Goal: Task Accomplishment & Management: Manage account settings

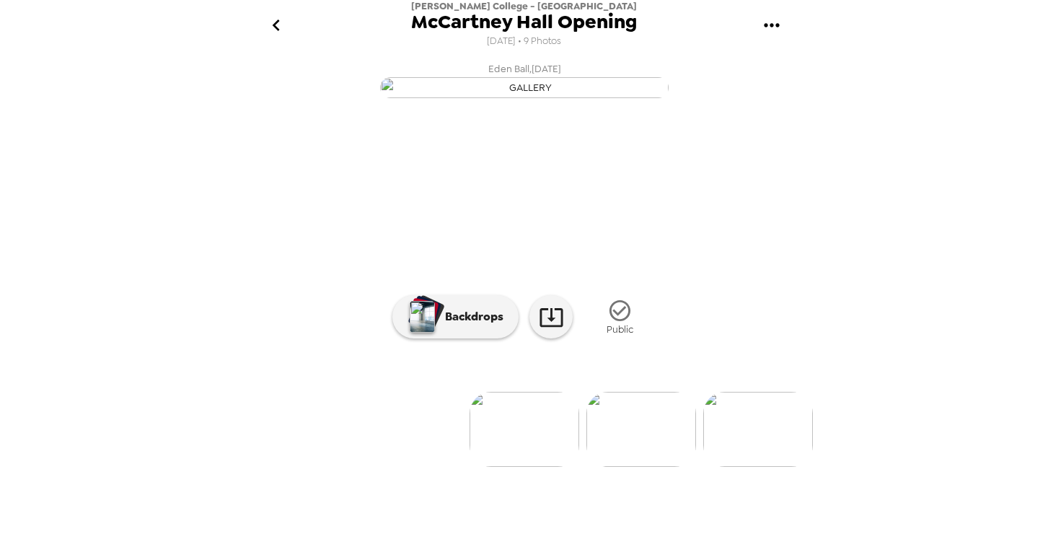
scroll to position [77, 0]
click at [273, 23] on icon "go back" at bounding box center [276, 25] width 23 height 23
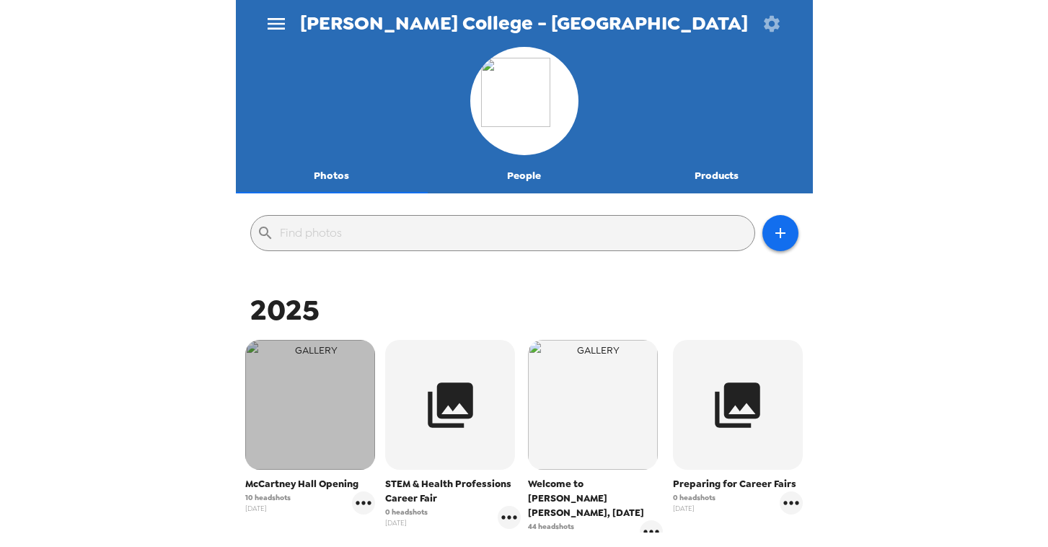
click at [296, 452] on img "button" at bounding box center [310, 405] width 130 height 130
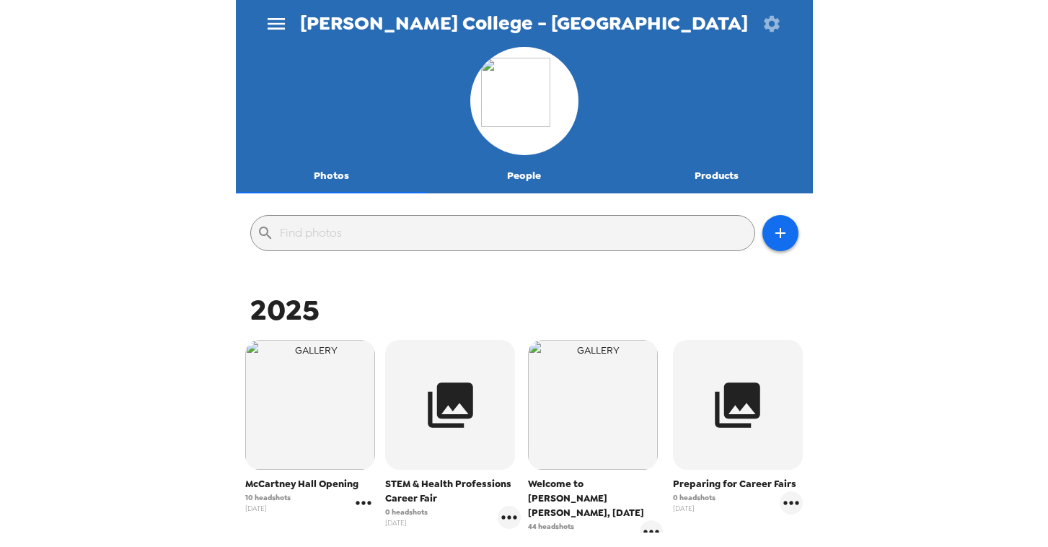
click at [358, 503] on icon "gallery menu" at bounding box center [363, 502] width 15 height 4
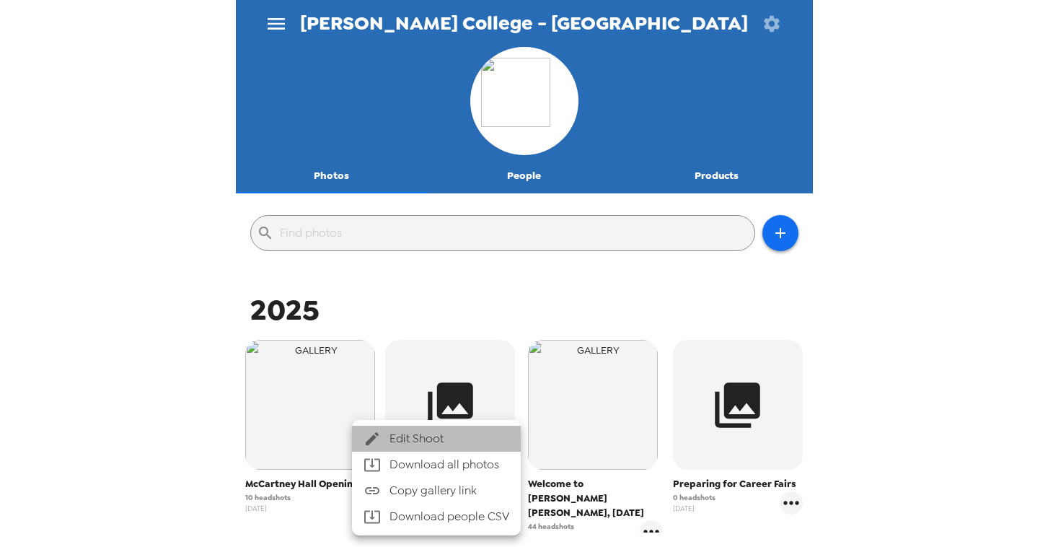
click at [388, 432] on div at bounding box center [376, 438] width 26 height 17
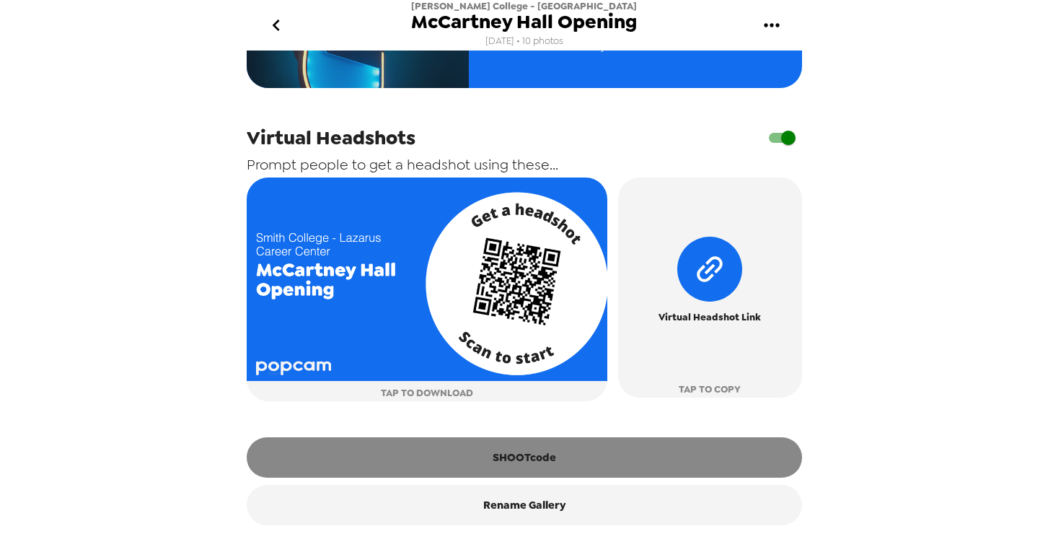
scroll to position [577, 0]
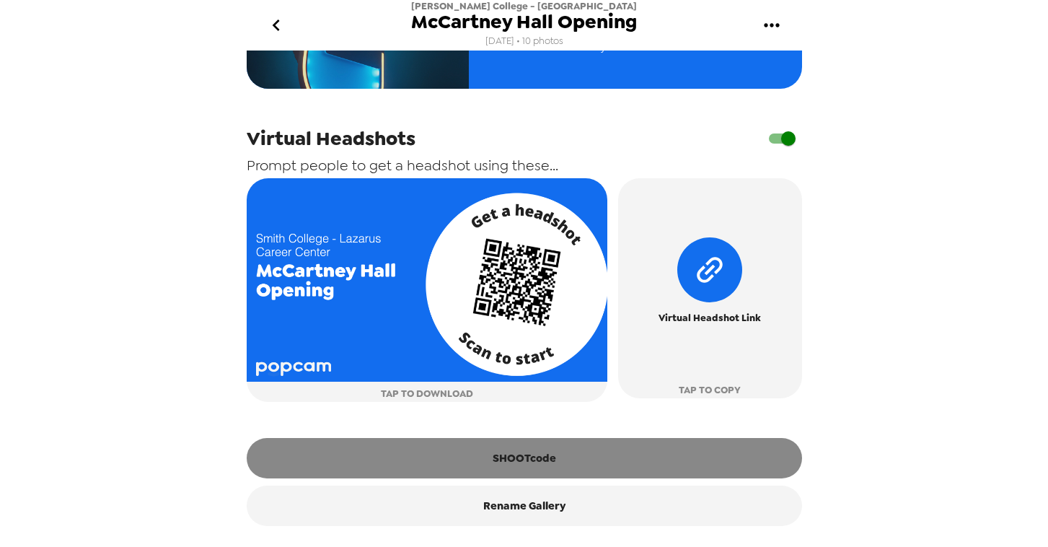
click at [421, 457] on button "SHOOTcode" at bounding box center [524, 458] width 555 height 40
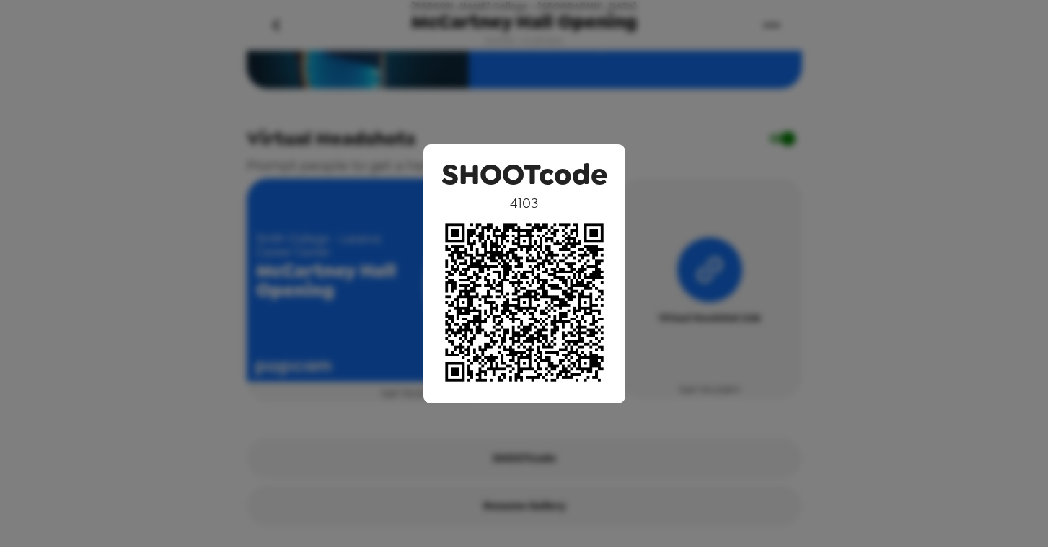
click at [177, 340] on div "SHOOTcode 4103" at bounding box center [524, 273] width 1048 height 547
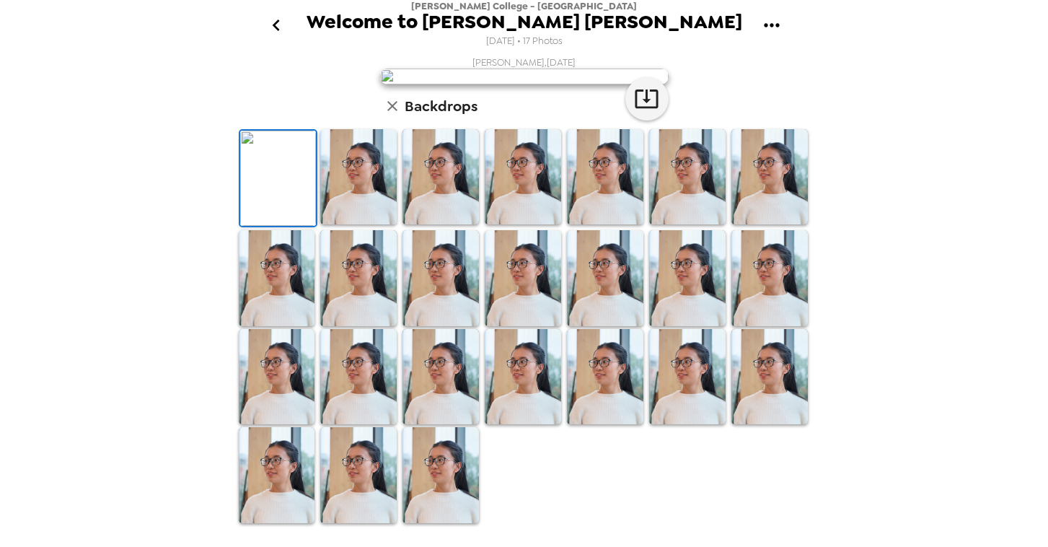
scroll to position [91, 0]
